Goal: Complete application form

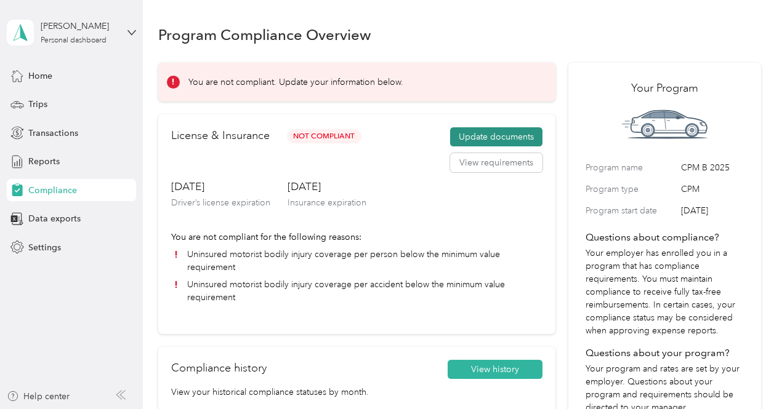
click at [507, 137] on button "Update documents" at bounding box center [496, 137] width 92 height 20
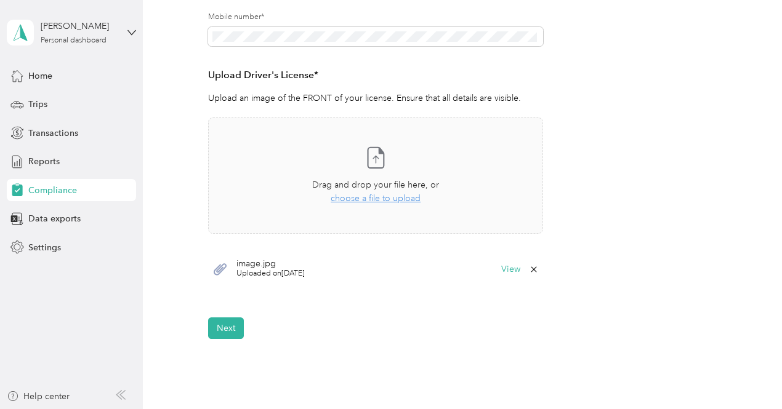
scroll to position [308, 0]
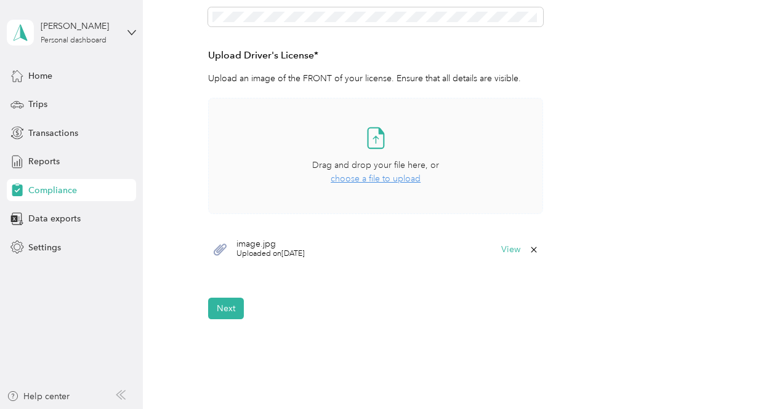
click at [387, 184] on span "choose a file to upload" at bounding box center [376, 179] width 90 height 10
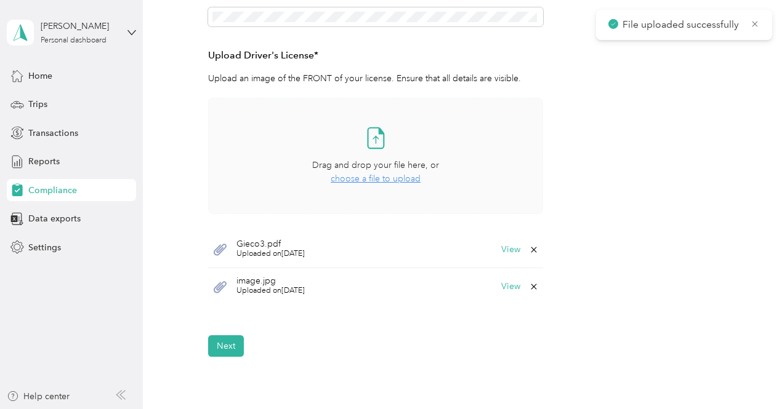
click at [533, 287] on icon at bounding box center [534, 287] width 10 height 10
click at [500, 294] on button "Yes" at bounding box center [501, 295] width 24 height 20
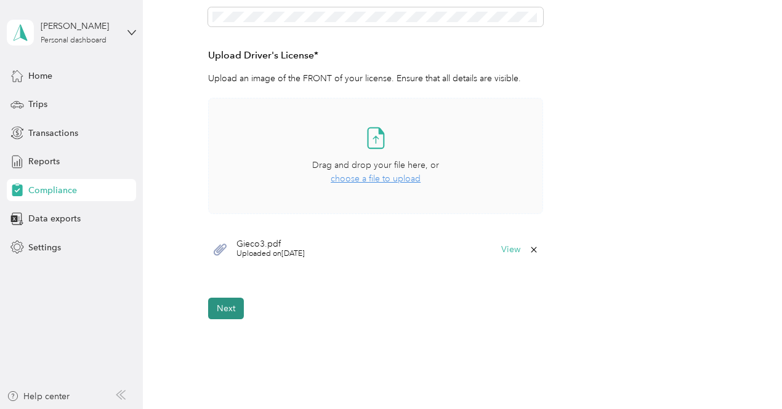
click at [222, 313] on button "Next" at bounding box center [226, 309] width 36 height 22
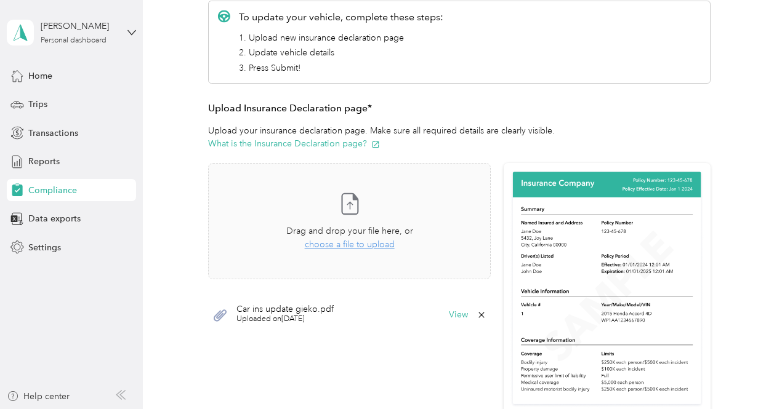
scroll to position [199, 0]
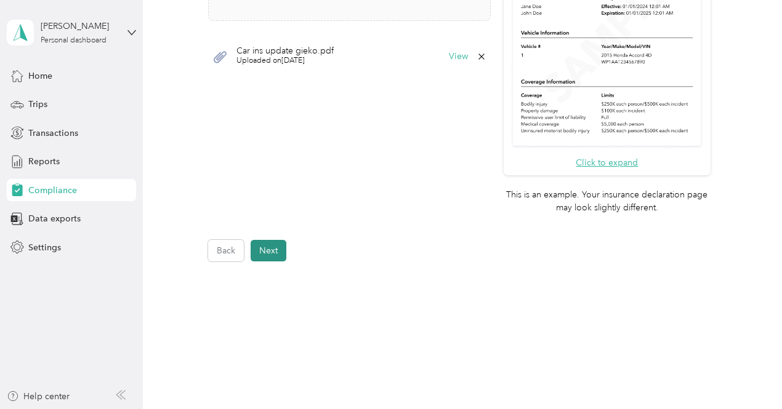
click at [271, 251] on button "Next" at bounding box center [269, 251] width 36 height 22
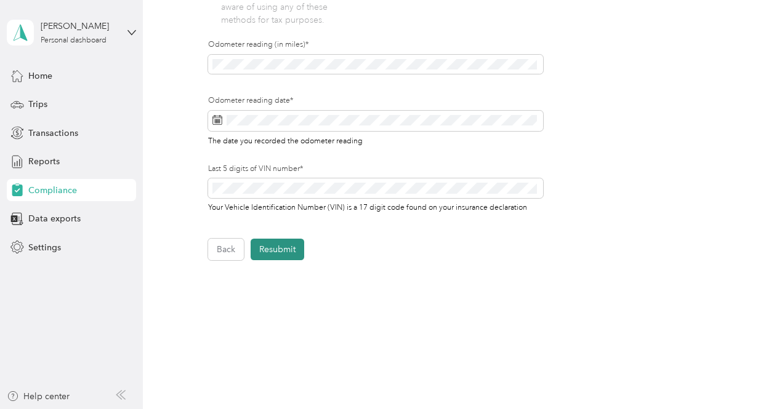
click at [287, 253] on button "Resubmit" at bounding box center [278, 250] width 54 height 22
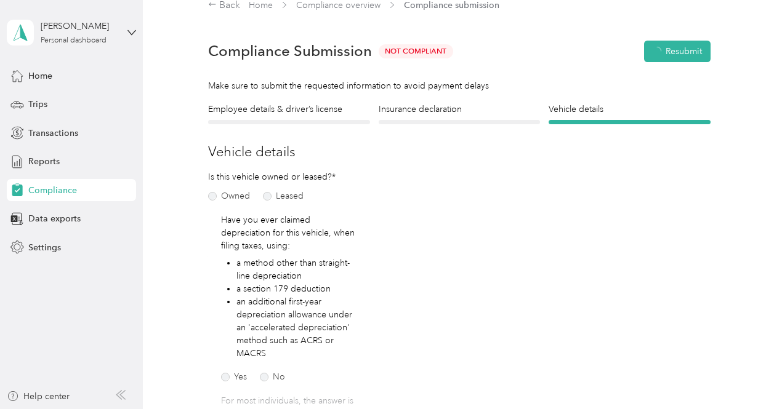
scroll to position [15, 0]
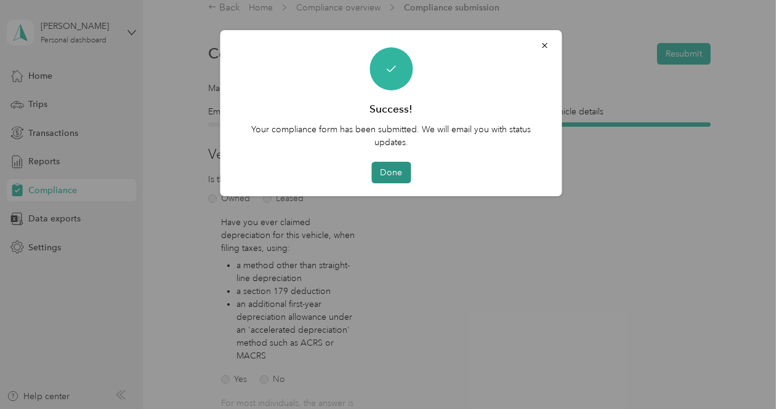
click at [399, 168] on button "Done" at bounding box center [390, 173] width 39 height 22
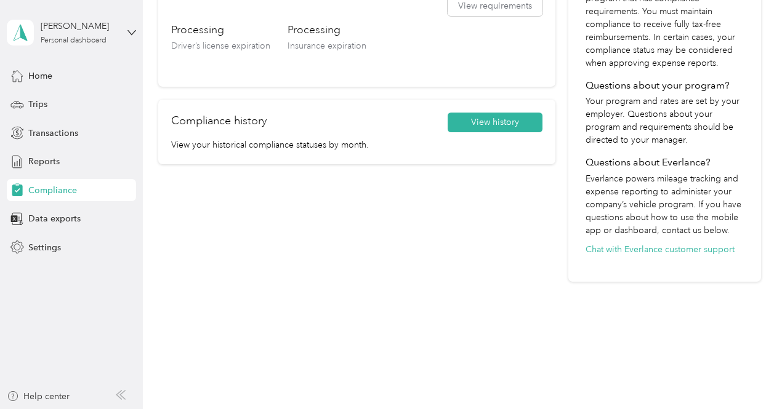
scroll to position [280, 0]
